Goal: Task Accomplishment & Management: Manage account settings

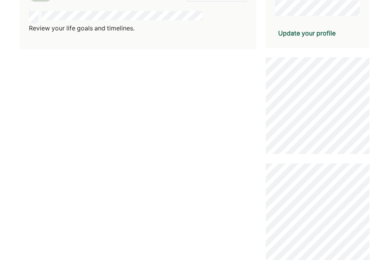
scroll to position [268, 0]
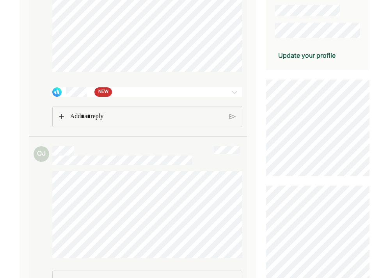
scroll to position [69, 0]
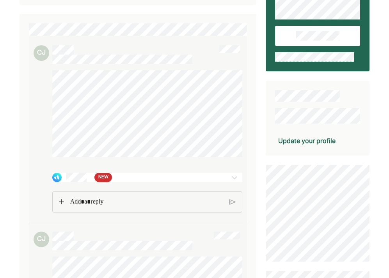
click at [136, 174] on div "NEW" at bounding box center [131, 177] width 159 height 9
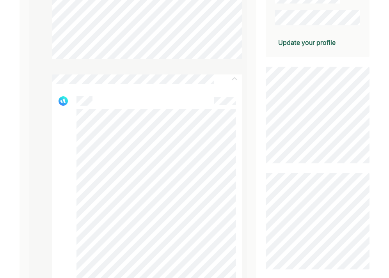
scroll to position [143, 0]
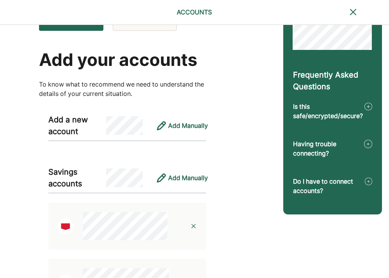
scroll to position [6, 0]
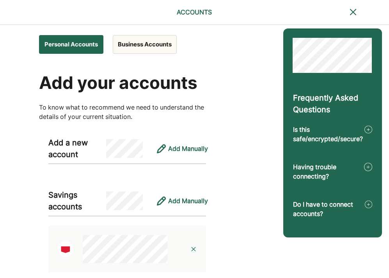
click at [148, 48] on button "Business Accounts" at bounding box center [145, 44] width 64 height 19
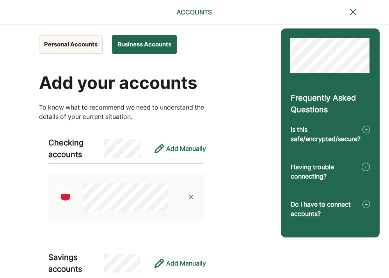
click at [68, 48] on button "Personal Accounts" at bounding box center [71, 44] width 64 height 19
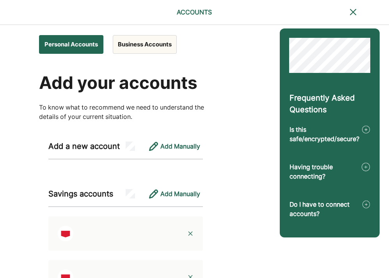
scroll to position [0, 0]
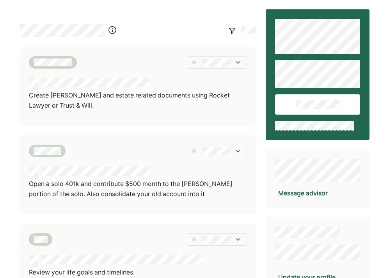
click at [107, 96] on p "Create [PERSON_NAME] and estate related documents using Rocket Lawyer or Trust …" at bounding box center [138, 100] width 218 height 20
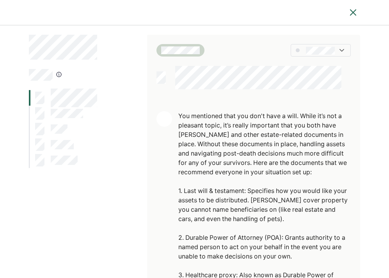
click at [211, 126] on div "You mentioned that you don't have a will. While it’s not a pleasant topic, it’s…" at bounding box center [264, 256] width 173 height 290
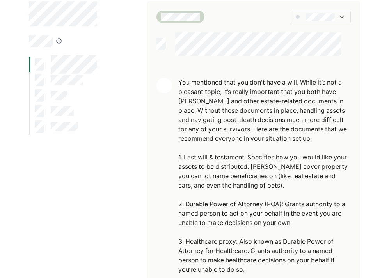
scroll to position [100, 0]
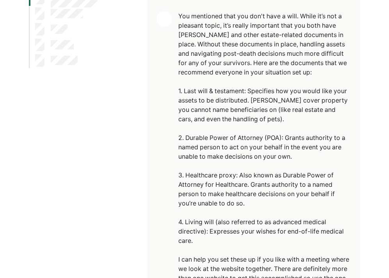
click at [208, 108] on div "You mentioned that you don't have a will. While it’s not a pleasant topic, it’s…" at bounding box center [264, 156] width 173 height 290
click at [207, 149] on div "You mentioned that you don't have a will. While it’s not a pleasant topic, it’s…" at bounding box center [264, 156] width 173 height 290
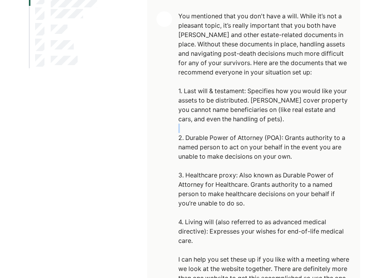
click at [207, 149] on div "You mentioned that you don't have a will. While it’s not a pleasant topic, it’s…" at bounding box center [264, 156] width 173 height 290
click at [245, 152] on div "You mentioned that you don't have a will. While it’s not a pleasant topic, it’s…" at bounding box center [264, 156] width 173 height 290
click at [244, 152] on div "You mentioned that you don't have a will. While it’s not a pleasant topic, it’s…" at bounding box center [264, 156] width 173 height 290
click at [235, 150] on div "You mentioned that you don't have a will. While it’s not a pleasant topic, it’s…" at bounding box center [264, 156] width 173 height 290
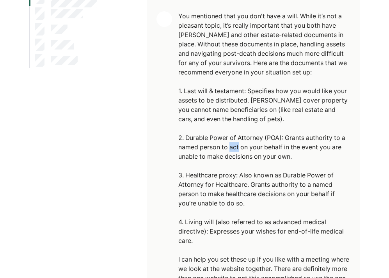
click at [235, 150] on div "You mentioned that you don't have a will. While it’s not a pleasant topic, it’s…" at bounding box center [264, 156] width 173 height 290
click at [210, 143] on div "You mentioned that you don't have a will. While it’s not a pleasant topic, it’s…" at bounding box center [264, 156] width 173 height 290
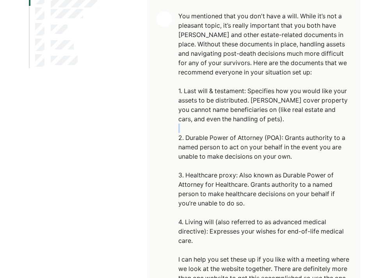
click at [210, 140] on div "You mentioned that you don't have a will. While it’s not a pleasant topic, it’s…" at bounding box center [264, 156] width 173 height 290
click at [215, 186] on div "You mentioned that you don't have a will. While it’s not a pleasant topic, it’s…" at bounding box center [264, 156] width 173 height 290
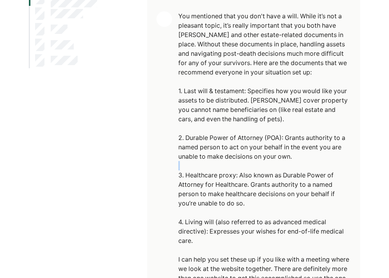
click at [215, 186] on div "You mentioned that you don't have a will. While it’s not a pleasant topic, it’s…" at bounding box center [264, 156] width 173 height 290
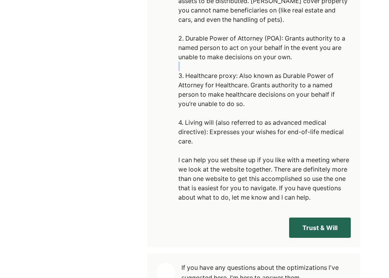
scroll to position [200, 0]
click at [207, 143] on div "You mentioned that you don't have a will. While it’s not a pleasant topic, it’s…" at bounding box center [264, 57] width 173 height 290
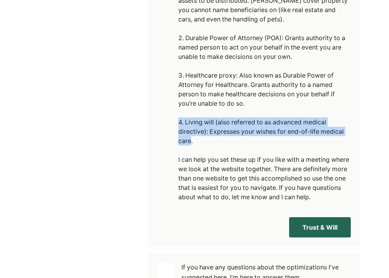
click at [207, 143] on div "You mentioned that you don't have a will. While it’s not a pleasant topic, it’s…" at bounding box center [264, 57] width 173 height 290
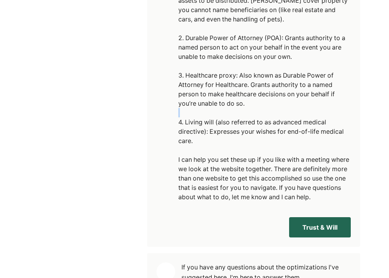
click at [207, 143] on div "You mentioned that you don't have a will. While it’s not a pleasant topic, it’s…" at bounding box center [264, 57] width 173 height 290
click at [216, 154] on div "You mentioned that you don't have a will. While it’s not a pleasant topic, it’s…" at bounding box center [264, 57] width 173 height 290
click at [216, 176] on div "You mentioned that you don't have a will. While it’s not a pleasant topic, it’s…" at bounding box center [264, 57] width 173 height 290
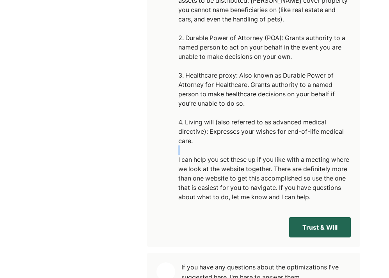
click at [248, 182] on div "You mentioned that you don't have a will. While it’s not a pleasant topic, it’s…" at bounding box center [264, 57] width 173 height 290
click at [316, 237] on button "Trust & Will" at bounding box center [320, 227] width 62 height 20
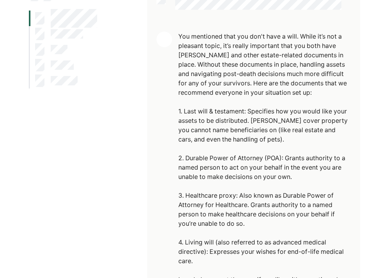
scroll to position [75, 0]
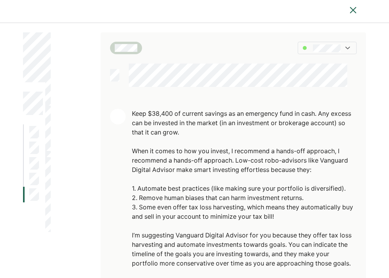
scroll to position [31, 0]
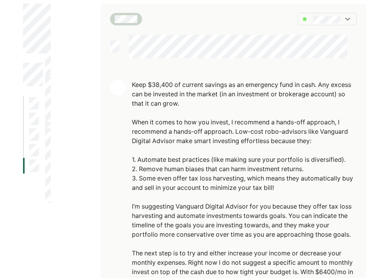
click at [171, 92] on div "Keep $38,400 of current savings as an emergency fund in cash. Any excess can be…" at bounding box center [244, 197] width 225 height 234
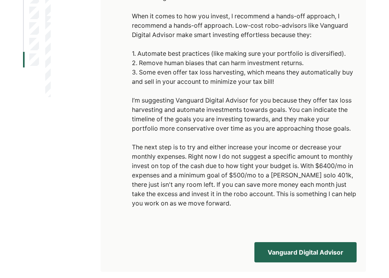
click at [171, 92] on div "Keep $38,400 of current savings as an emergency fund in cash. Any excess can be…" at bounding box center [244, 91] width 225 height 234
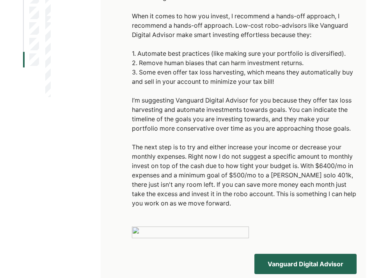
scroll to position [12, 0]
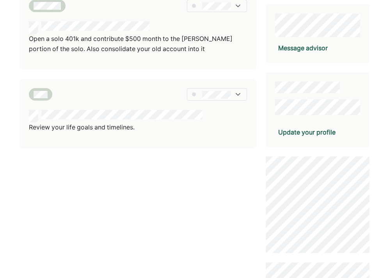
scroll to position [131, 0]
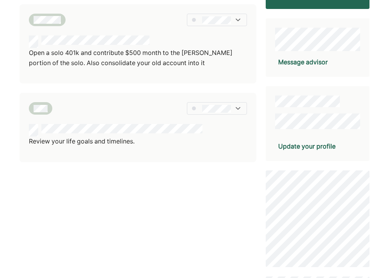
click at [301, 145] on div "Update your profile" at bounding box center [306, 146] width 57 height 9
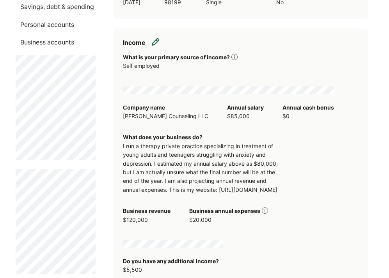
scroll to position [137, 0]
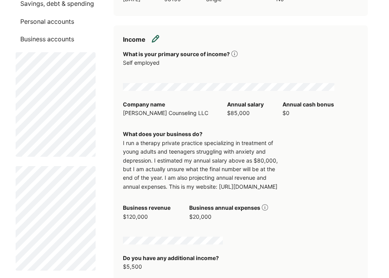
click at [160, 166] on div "I run a therapy private practice specializing in treatment of young adults and …" at bounding box center [201, 165] width 156 height 52
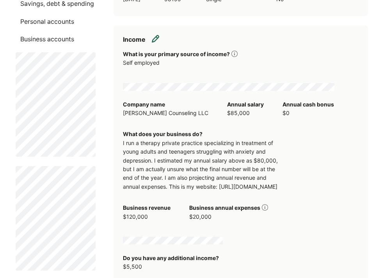
click at [160, 166] on div "I run a therapy private practice specializing in treatment of young adults and …" at bounding box center [201, 165] width 156 height 52
click at [163, 167] on div "I run a therapy private practice specializing in treatment of young adults and …" at bounding box center [201, 165] width 156 height 52
click at [178, 191] on div "I run a therapy private practice specializing in treatment of young adults and …" at bounding box center [201, 165] width 156 height 52
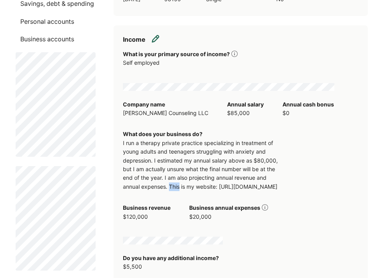
click at [178, 191] on div "I run a therapy private practice specializing in treatment of young adults and …" at bounding box center [201, 165] width 156 height 52
click at [149, 186] on div "I run a therapy private practice specializing in treatment of young adults and …" at bounding box center [201, 165] width 156 height 52
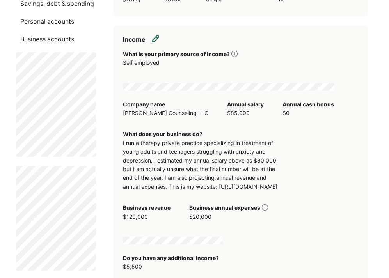
click at [204, 185] on div "I run a therapy private practice specializing in treatment of young adults and …" at bounding box center [201, 165] width 156 height 52
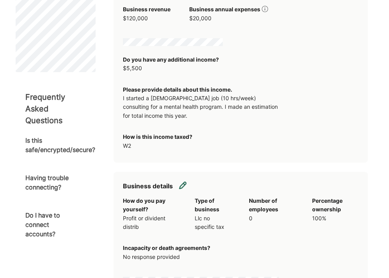
scroll to position [337, 0]
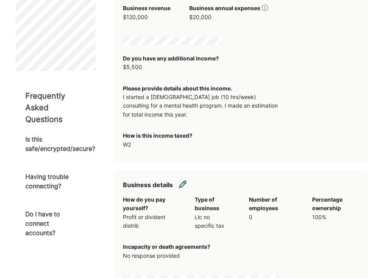
click at [200, 119] on div "I started a part time job (10 hrs/week) consulting for a mental health program.…" at bounding box center [201, 106] width 156 height 26
click at [201, 116] on div "I started a part time job (10 hrs/week) consulting for a mental health program.…" at bounding box center [201, 106] width 156 height 26
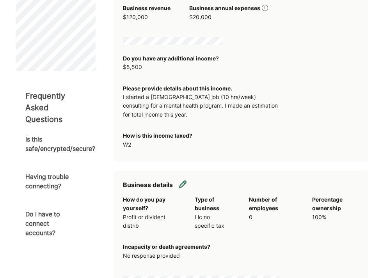
click at [201, 116] on div "I started a part time job (10 hrs/week) consulting for a mental health program.…" at bounding box center [201, 106] width 156 height 26
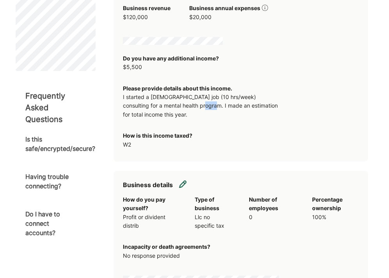
click at [201, 116] on div "I started a part time job (10 hrs/week) consulting for a mental health program.…" at bounding box center [201, 106] width 156 height 26
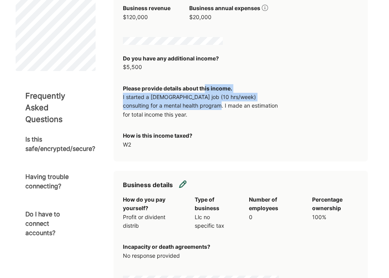
drag, startPoint x: 204, startPoint y: 119, endPoint x: 210, endPoint y: 100, distance: 19.1
click at [210, 100] on div "Please provide details about this income. I started a part time job (10 hrs/wee…" at bounding box center [201, 101] width 156 height 35
click at [207, 108] on div "I started a part time job (10 hrs/week) consulting for a mental health program.…" at bounding box center [201, 106] width 156 height 26
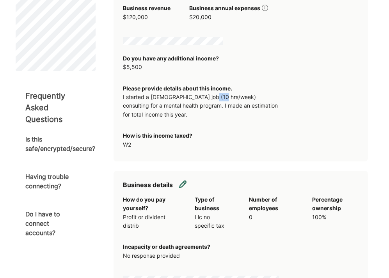
click at [207, 108] on div "I started a part time job (10 hrs/week) consulting for a mental health program.…" at bounding box center [201, 106] width 156 height 26
click at [205, 111] on div "I started a part time job (10 hrs/week) consulting for a mental health program.…" at bounding box center [201, 106] width 156 height 26
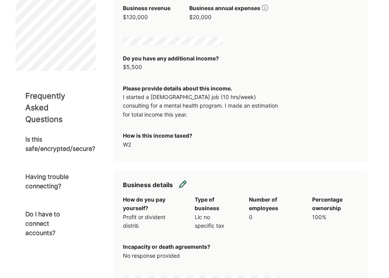
click at [205, 115] on div "I started a part time job (10 hrs/week) consulting for a mental health program.…" at bounding box center [201, 106] width 156 height 26
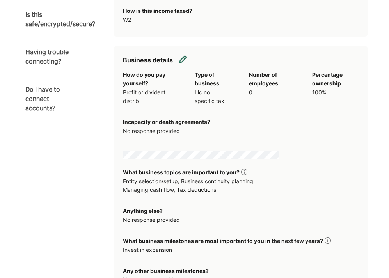
scroll to position [486, 0]
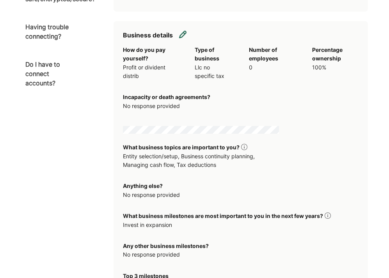
click at [165, 80] on div "Profit or divident distrib" at bounding box center [149, 72] width 53 height 18
click at [273, 120] on div "How do you pay yourself? Profit or divident distrib Type of business Llc no spe…" at bounding box center [240, 208] width 235 height 324
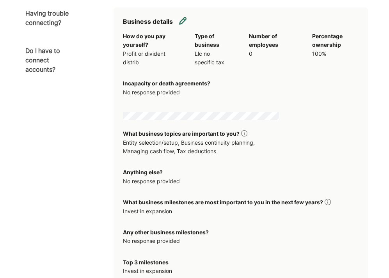
scroll to position [543, 0]
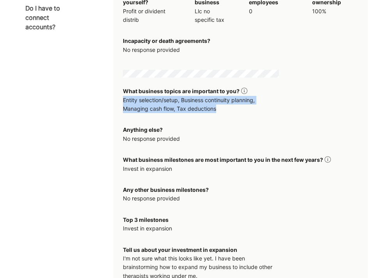
drag, startPoint x: 254, startPoint y: 117, endPoint x: 260, endPoint y: 103, distance: 14.5
click at [260, 103] on div "What business topics are important to you? Entity selection/setup, Business con…" at bounding box center [201, 100] width 156 height 26
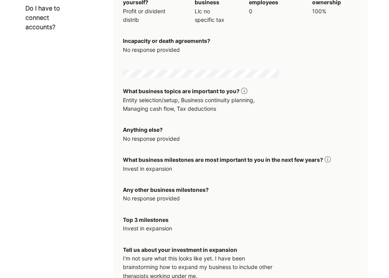
click at [260, 96] on div "What business topics are important to you?" at bounding box center [201, 91] width 156 height 9
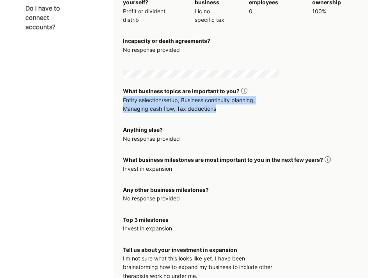
drag, startPoint x: 272, startPoint y: 104, endPoint x: 269, endPoint y: 115, distance: 10.9
click at [269, 113] on div "What business topics are important to you? Entity selection/setup, Business con…" at bounding box center [201, 100] width 156 height 26
click at [269, 113] on div "Entity selection/setup, Business continuity planning, Managing cash flow, Tax d…" at bounding box center [201, 105] width 156 height 18
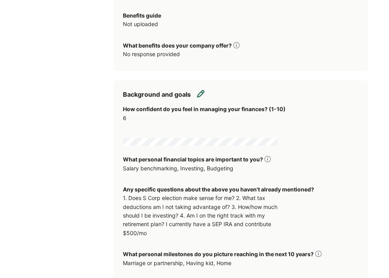
scroll to position [929, 0]
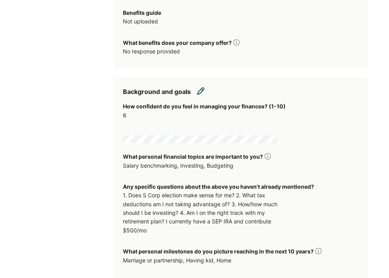
click at [138, 120] on div "6" at bounding box center [201, 115] width 156 height 9
click at [227, 170] on div "Salary benchmarking, Investing, Budgeting" at bounding box center [197, 165] width 148 height 9
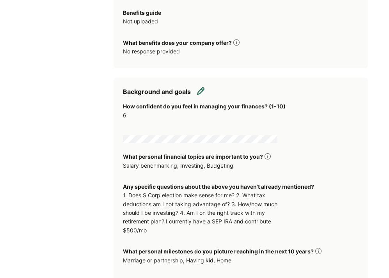
click at [227, 170] on div "Salary benchmarking, Investing, Budgeting" at bounding box center [197, 165] width 148 height 9
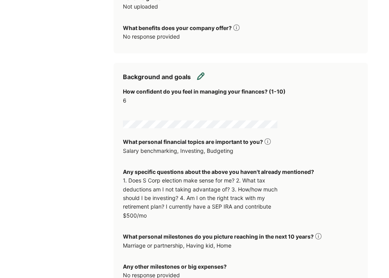
scroll to position [992, 0]
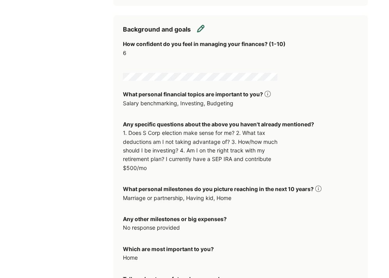
click at [229, 158] on div "1. Does S Corp election make sense for me? 2. What tax deductions am I not taki…" at bounding box center [201, 151] width 156 height 44
click at [192, 144] on div "1. Does S Corp election make sense for me? 2. What tax deductions am I not taki…" at bounding box center [201, 151] width 156 height 44
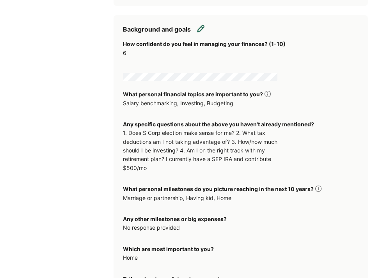
click at [192, 144] on div "1. Does S Corp election make sense for me? 2. What tax deductions am I not taki…" at bounding box center [201, 151] width 156 height 44
click at [193, 148] on div "1. Does S Corp election make sense for me? 2. What tax deductions am I not taki…" at bounding box center [201, 151] width 156 height 44
click at [195, 157] on div "1. Does S Corp election make sense for me? 2. What tax deductions am I not taki…" at bounding box center [201, 151] width 156 height 44
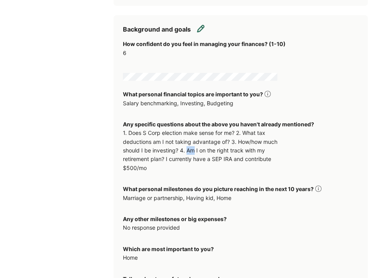
click at [195, 157] on div "1. Does S Corp election make sense for me? 2. What tax deductions am I not taki…" at bounding box center [201, 151] width 156 height 44
click at [196, 166] on div "1. Does S Corp election make sense for me? 2. What tax deductions am I not taki…" at bounding box center [201, 151] width 156 height 44
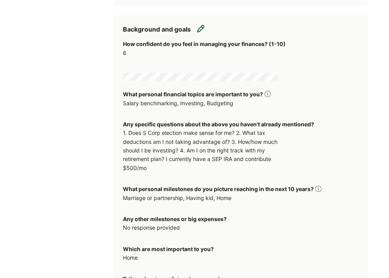
click at [196, 166] on div "1. Does S Corp election make sense for me? 2. What tax deductions am I not taki…" at bounding box center [201, 151] width 156 height 44
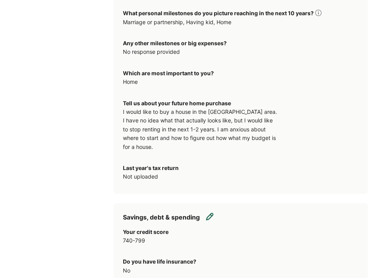
scroll to position [1179, 0]
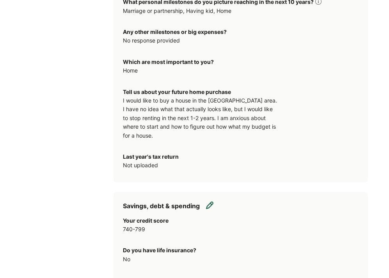
click at [215, 129] on div "I would like to buy a house in the Seattle area. I have no idea what that actua…" at bounding box center [201, 118] width 156 height 44
click at [200, 119] on div "I would like to buy a house in the Seattle area. I have no idea what that actua…" at bounding box center [201, 118] width 156 height 44
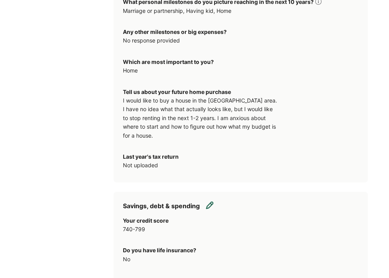
click at [200, 119] on div "I would like to buy a house in the Seattle area. I have no idea what that actua…" at bounding box center [201, 118] width 156 height 44
click at [236, 124] on div "I would like to buy a house in the Seattle area. I have no idea what that actua…" at bounding box center [201, 118] width 156 height 44
click at [235, 133] on div "I would like to buy a house in the Seattle area. I have no idea what that actua…" at bounding box center [201, 118] width 156 height 44
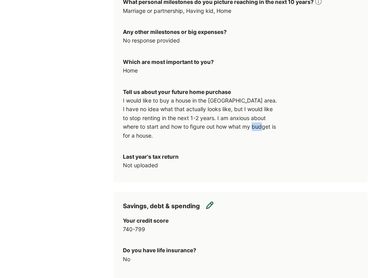
click at [235, 133] on div "I would like to buy a house in the Seattle area. I have no idea what that actua…" at bounding box center [201, 118] width 156 height 44
click at [234, 133] on div "I would like to buy a house in the Seattle area. I have no idea what that actua…" at bounding box center [201, 118] width 156 height 44
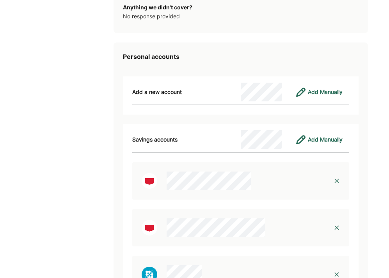
scroll to position [1497, 0]
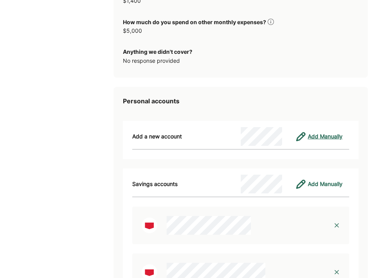
click at [309, 137] on div "Add Manually" at bounding box center [325, 136] width 35 height 9
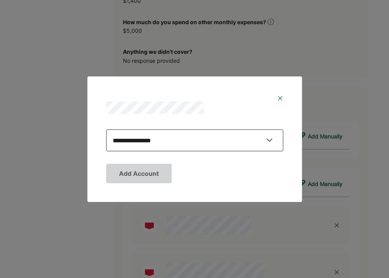
click at [106, 129] on select "**********" at bounding box center [194, 140] width 177 height 22
select select "**********"
click option "**********" at bounding box center [0, 0] width 0 height 0
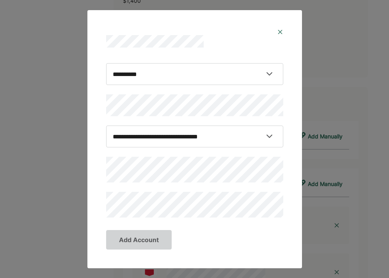
click at [281, 29] on img at bounding box center [280, 32] width 6 height 6
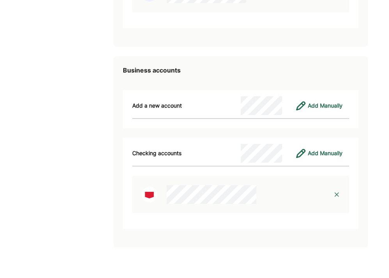
scroll to position [2202, 0]
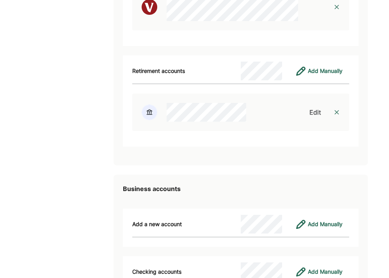
click at [317, 115] on div "Edit" at bounding box center [315, 112] width 12 height 9
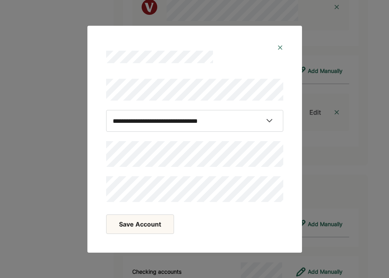
click at [150, 219] on button "Save Account" at bounding box center [140, 223] width 68 height 19
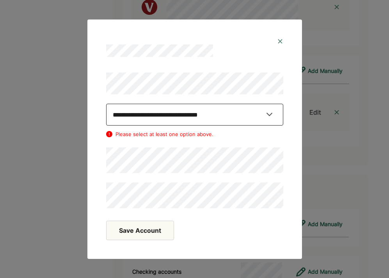
select select "********"
click option "********" at bounding box center [0, 0] width 0 height 0
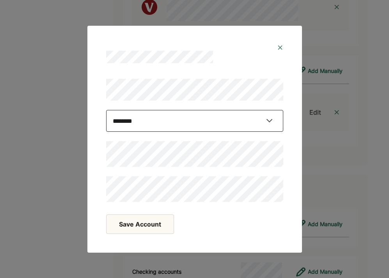
scroll to position [2264, 0]
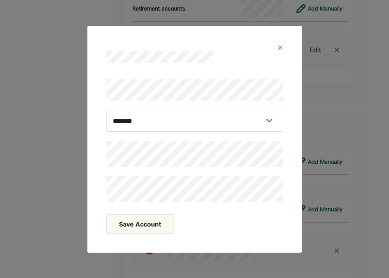
click at [143, 228] on button "Save Account" at bounding box center [140, 223] width 68 height 19
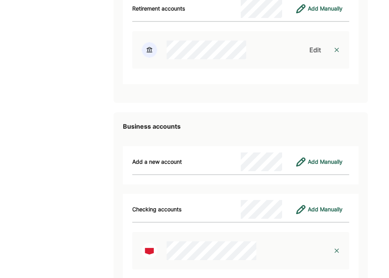
click at [310, 49] on div "Edit" at bounding box center [315, 49] width 12 height 9
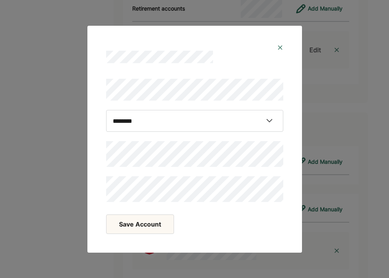
click at [165, 110] on div "**********" at bounding box center [194, 140] width 177 height 123
click option "********" at bounding box center [0, 0] width 0 height 0
click at [165, 106] on div "**********" at bounding box center [194, 140] width 177 height 123
select select "**********"
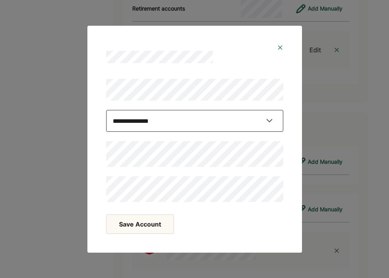
click option "**********" at bounding box center [0, 0] width 0 height 0
click at [147, 219] on button "Save Account" at bounding box center [140, 223] width 68 height 19
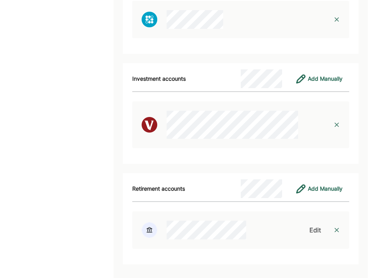
scroll to position [2083, 0]
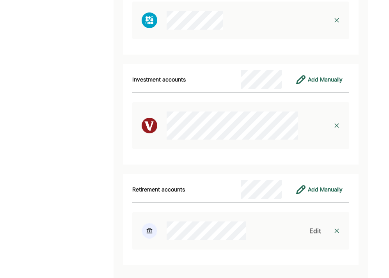
click at [336, 122] on div at bounding box center [336, 125] width 25 height 25
click at [336, 124] on img at bounding box center [336, 125] width 6 height 6
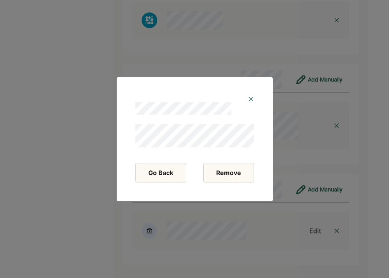
click at [243, 169] on button "Remove" at bounding box center [228, 172] width 51 height 19
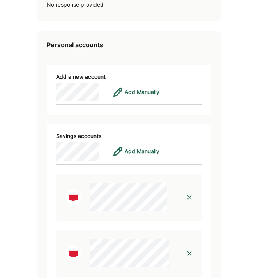
scroll to position [1946, 0]
